Goal: Check status

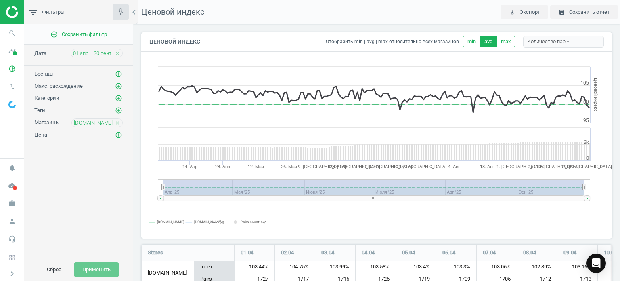
scroll to position [79, 477]
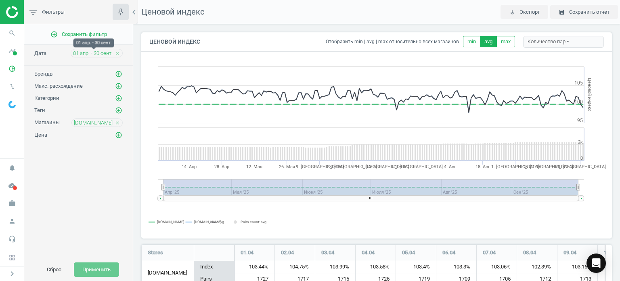
click at [97, 51] on span "01 апр. - 30 сент." at bounding box center [93, 53] width 40 height 7
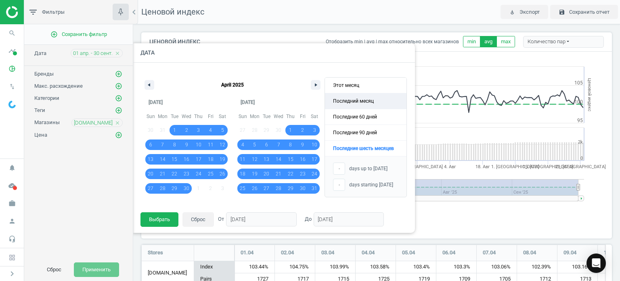
click at [361, 101] on span "Последний месяц" at bounding box center [366, 100] width 82 height 15
type input "[DATE]"
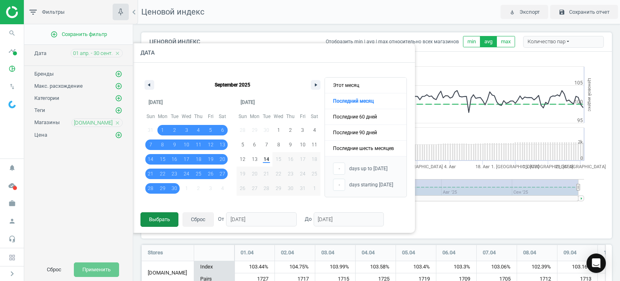
click at [163, 217] on button "Выбрать" at bounding box center [160, 219] width 38 height 15
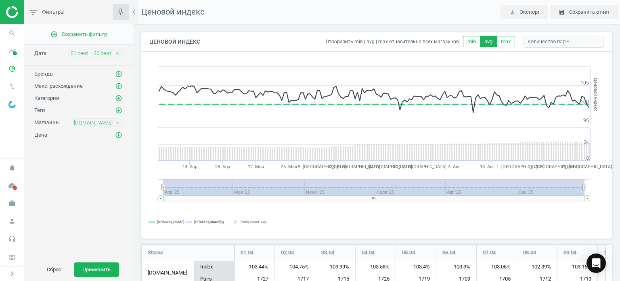
scroll to position [4, 4]
click at [111, 266] on button "Применить" at bounding box center [96, 269] width 45 height 15
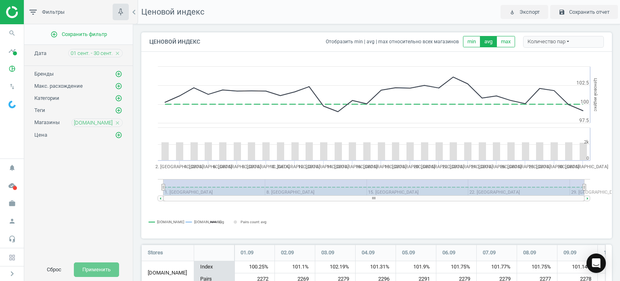
scroll to position [79, 477]
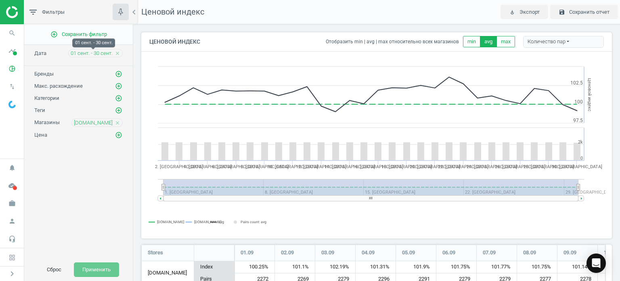
click at [100, 53] on span "01 сент. - 30 сент." at bounding box center [92, 53] width 42 height 7
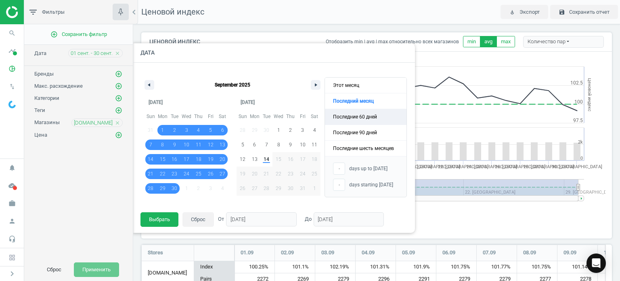
click at [371, 115] on span "Последние 60 дней" at bounding box center [366, 116] width 82 height 15
type input "[DATE]"
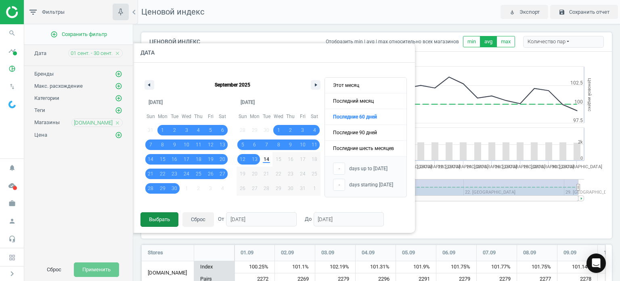
click at [164, 218] on button "Выбрать" at bounding box center [160, 219] width 38 height 15
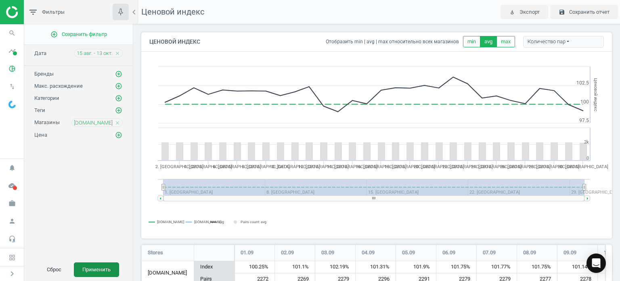
click at [102, 271] on button "Применить" at bounding box center [96, 269] width 45 height 15
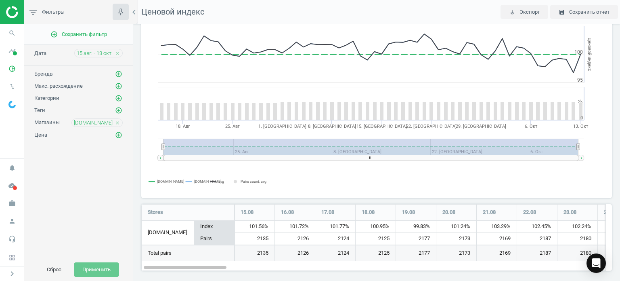
scroll to position [44, 0]
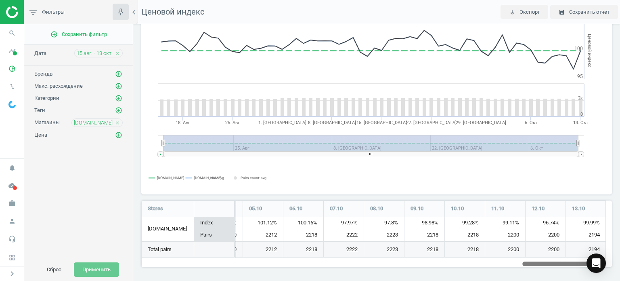
drag, startPoint x: 206, startPoint y: 262, endPoint x: 620, endPoint y: 298, distance: 415.0
click at [620, 280] on html "Group 2 Created with Sketch. ic/cloud_download/grey600 Created with Sketch. gra…" at bounding box center [310, 140] width 620 height 281
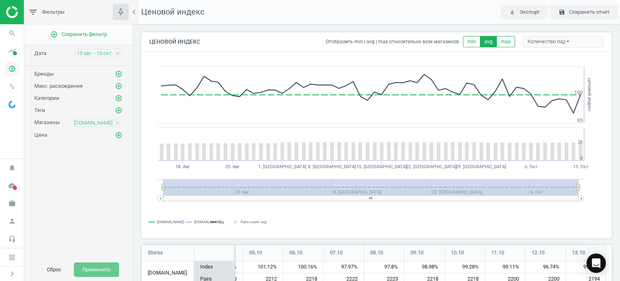
click at [13, 69] on icon "pie_chart_outlined" at bounding box center [11, 68] width 15 height 15
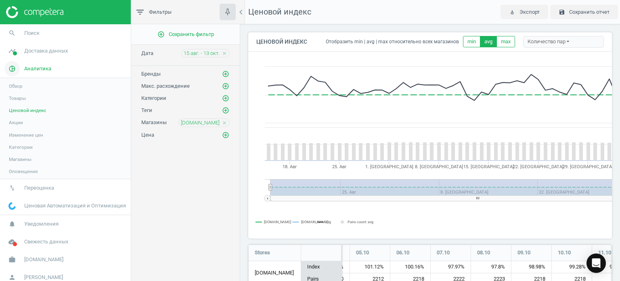
scroll to position [4, 4]
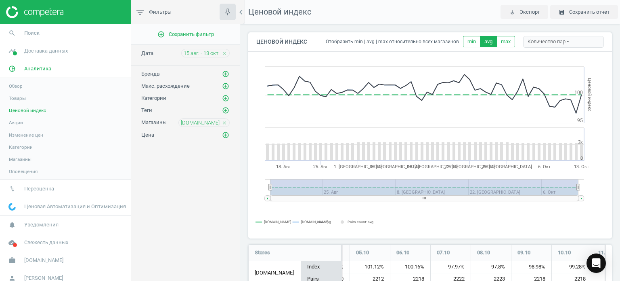
click at [30, 134] on span "Изменение цен" at bounding box center [26, 135] width 34 height 6
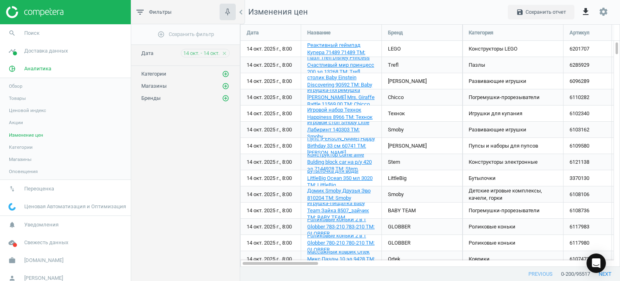
scroll to position [4, 4]
